Goal: Information Seeking & Learning: Learn about a topic

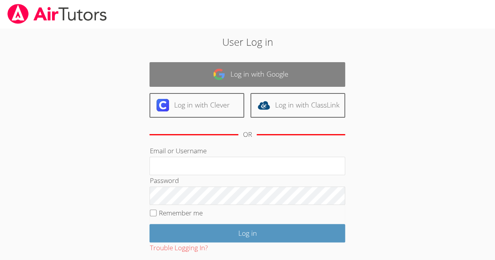
click at [312, 74] on link "Log in with Google" at bounding box center [247, 74] width 196 height 25
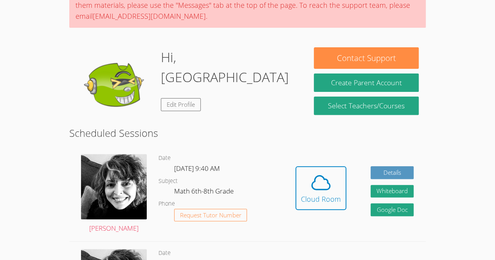
scroll to position [96, 0]
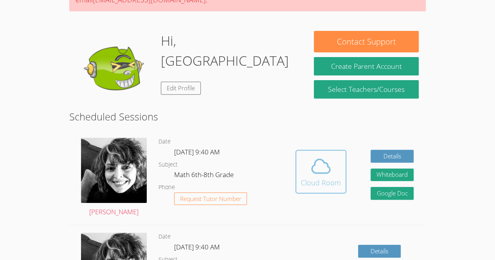
click at [320, 171] on icon at bounding box center [321, 166] width 22 height 22
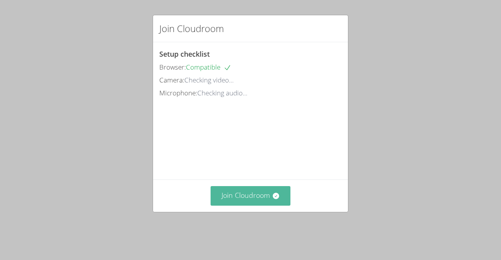
click at [268, 205] on button "Join Cloudroom" at bounding box center [250, 195] width 80 height 19
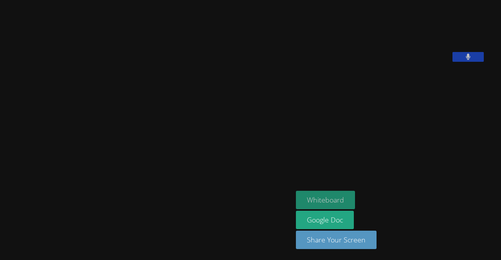
click at [355, 203] on button "Whiteboard" at bounding box center [325, 200] width 59 height 18
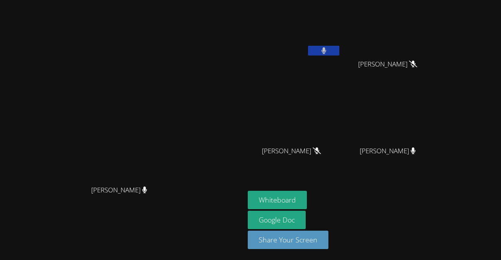
click at [339, 49] on button at bounding box center [323, 51] width 31 height 10
click at [328, 54] on icon at bounding box center [324, 50] width 8 height 7
click at [326, 54] on icon at bounding box center [323, 50] width 5 height 7
click at [313, 47] on button at bounding box center [323, 51] width 31 height 10
click at [339, 49] on button at bounding box center [323, 51] width 31 height 10
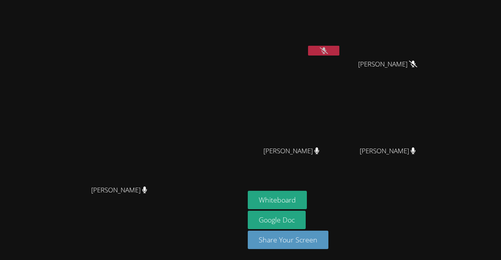
click at [339, 50] on button at bounding box center [323, 51] width 31 height 10
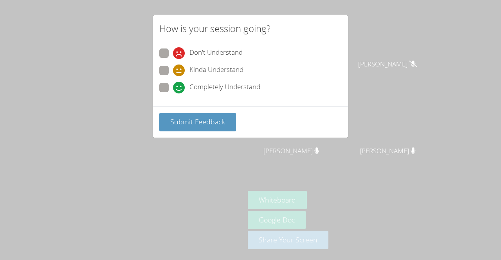
click at [187, 88] on div "Completely Understand" at bounding box center [216, 88] width 87 height 12
click at [180, 88] on input "Completely Understand" at bounding box center [176, 86] width 7 height 7
radio input "true"
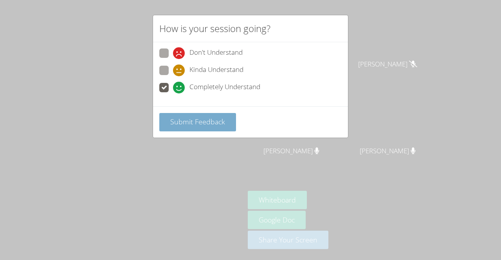
click at [191, 121] on span "Submit Feedback" at bounding box center [197, 121] width 55 height 9
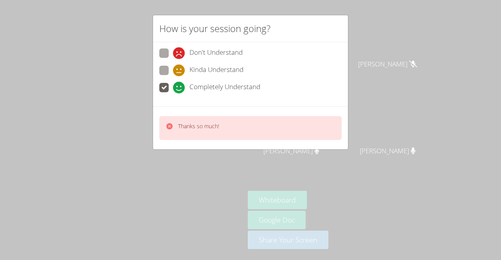
click at [220, 131] on div "Thanks so much!" at bounding box center [250, 128] width 182 height 24
